Goal: Information Seeking & Learning: Learn about a topic

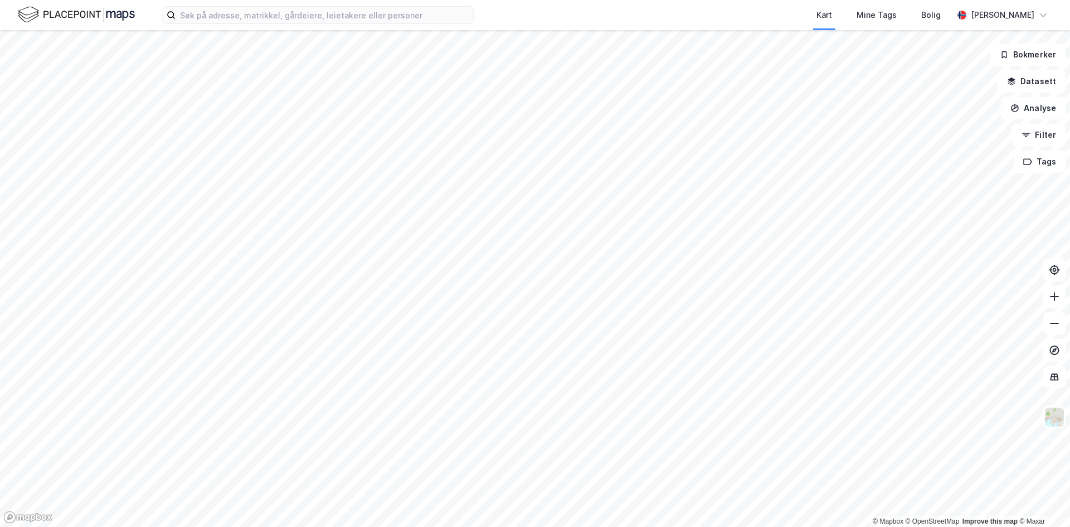
click at [421, 526] on html "Kart Mine Tags Bolig [PERSON_NAME] © Mapbox © OpenStreetMap Improve this map © …" at bounding box center [535, 263] width 1070 height 527
click at [510, 526] on html "Kart Mine Tags Bolig [PERSON_NAME] © Mapbox © OpenStreetMap Improve this map © …" at bounding box center [535, 263] width 1070 height 527
click at [297, 21] on div "Kart Mine Tags Bolig [PERSON_NAME] © Mapbox © OpenStreetMap Improve this map © …" at bounding box center [535, 263] width 1070 height 527
click at [301, 14] on div "Kart Mine Tags Bolig [PERSON_NAME] © Mapbox © OpenStreetMap Improve this map © …" at bounding box center [535, 263] width 1070 height 527
click at [470, 5] on div "Kart Mine Tags Bolig [PERSON_NAME] © Mapbox © OpenStreetMap Improve this map © …" at bounding box center [535, 263] width 1070 height 527
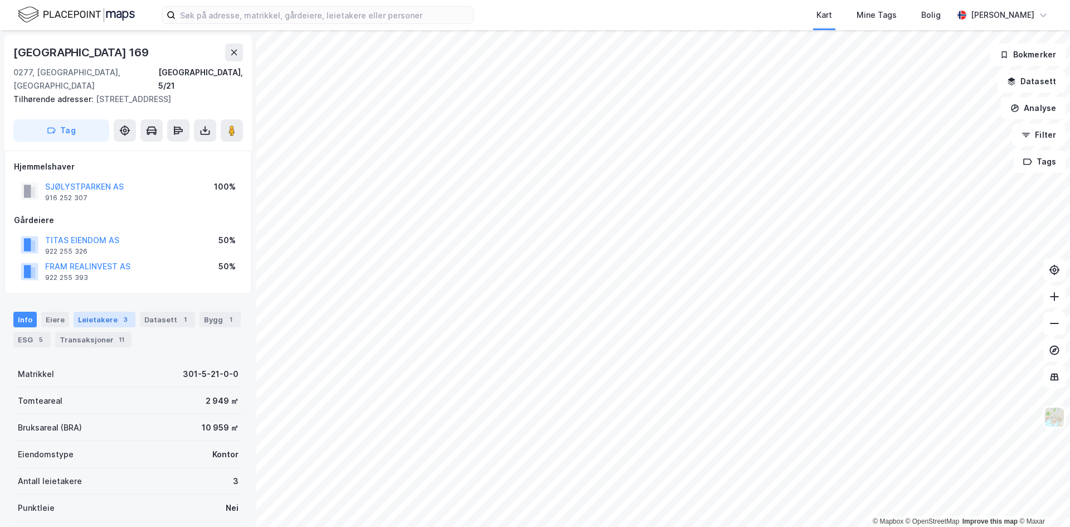
click at [95, 312] on div "Leietakere 3" at bounding box center [105, 320] width 62 height 16
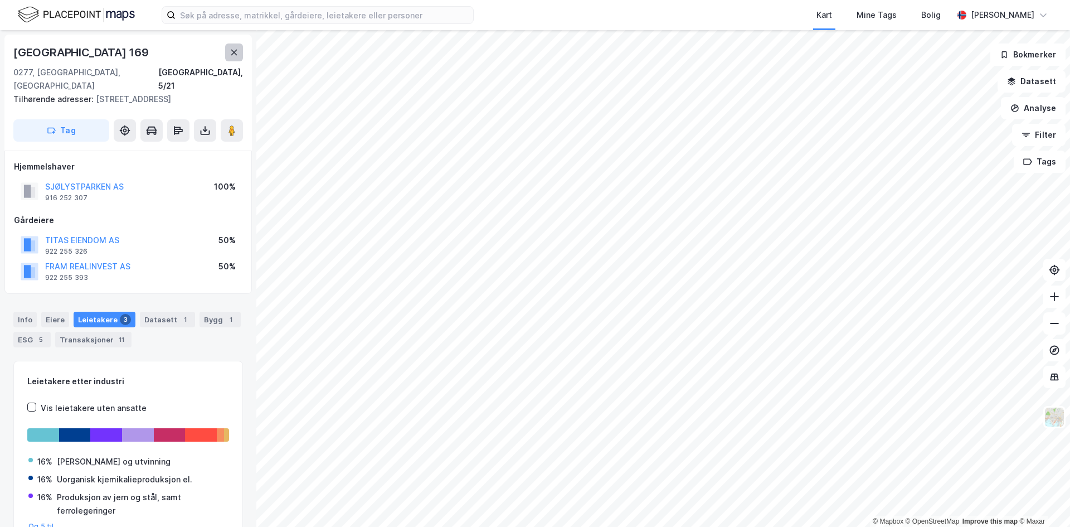
click at [235, 54] on icon at bounding box center [234, 53] width 6 height 6
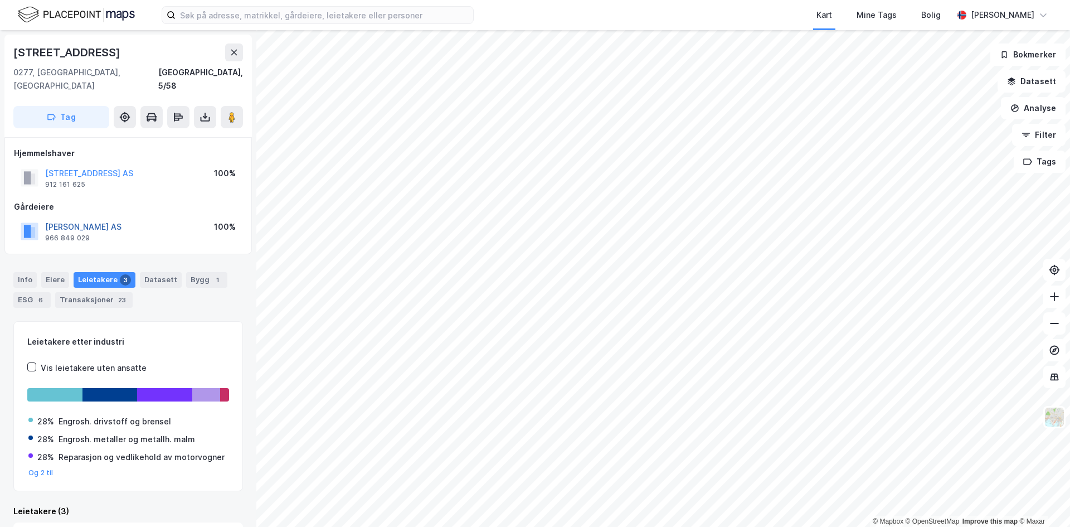
click at [0, 0] on button "[PERSON_NAME] AS" at bounding box center [0, 0] width 0 height 0
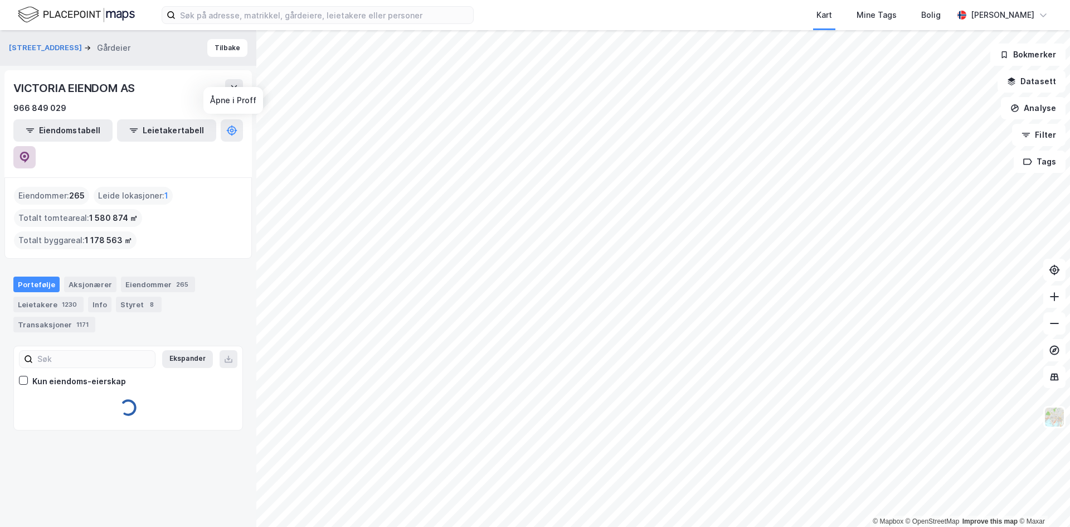
click at [30, 152] on icon at bounding box center [24, 157] width 11 height 11
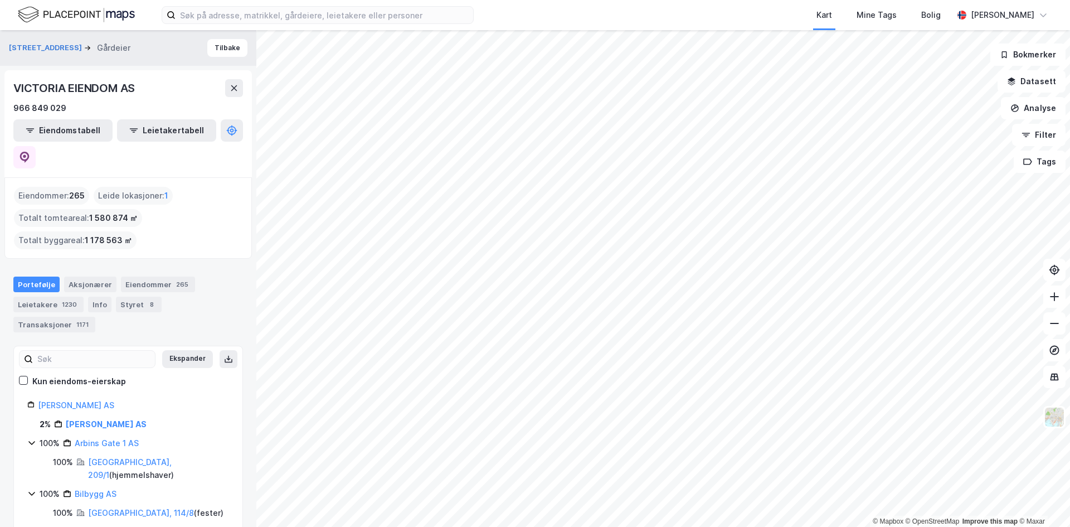
drag, startPoint x: 210, startPoint y: 45, endPoint x: 458, endPoint y: 3, distance: 251.5
click at [210, 45] on button "Tilbake" at bounding box center [227, 48] width 40 height 18
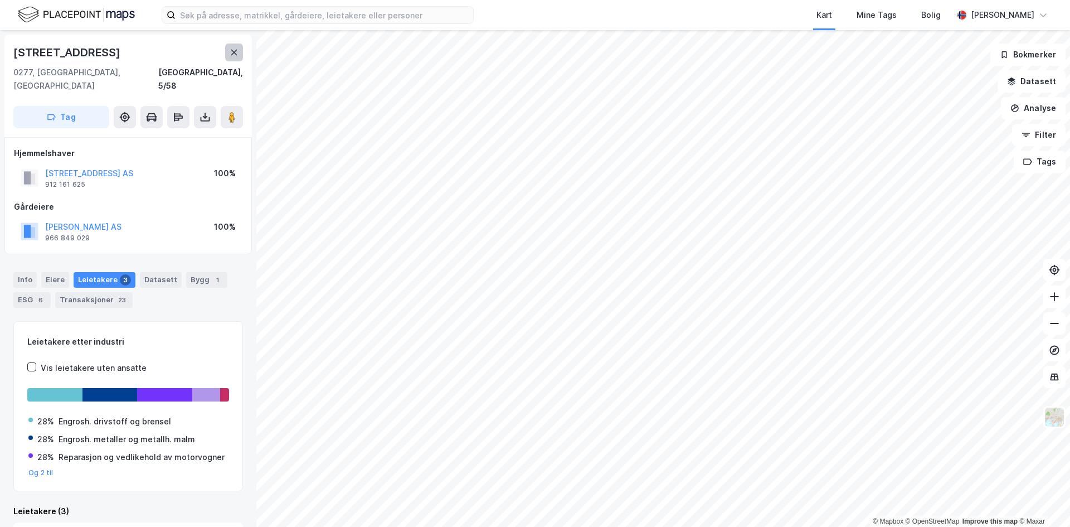
click at [236, 51] on icon at bounding box center [234, 53] width 6 height 6
